Goal: Find specific page/section: Find specific page/section

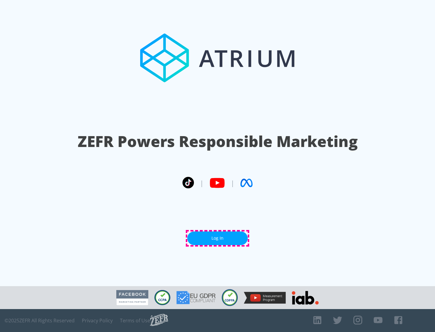
click at [217, 238] on link "Log In" at bounding box center [217, 239] width 60 height 14
